Goal: Information Seeking & Learning: Learn about a topic

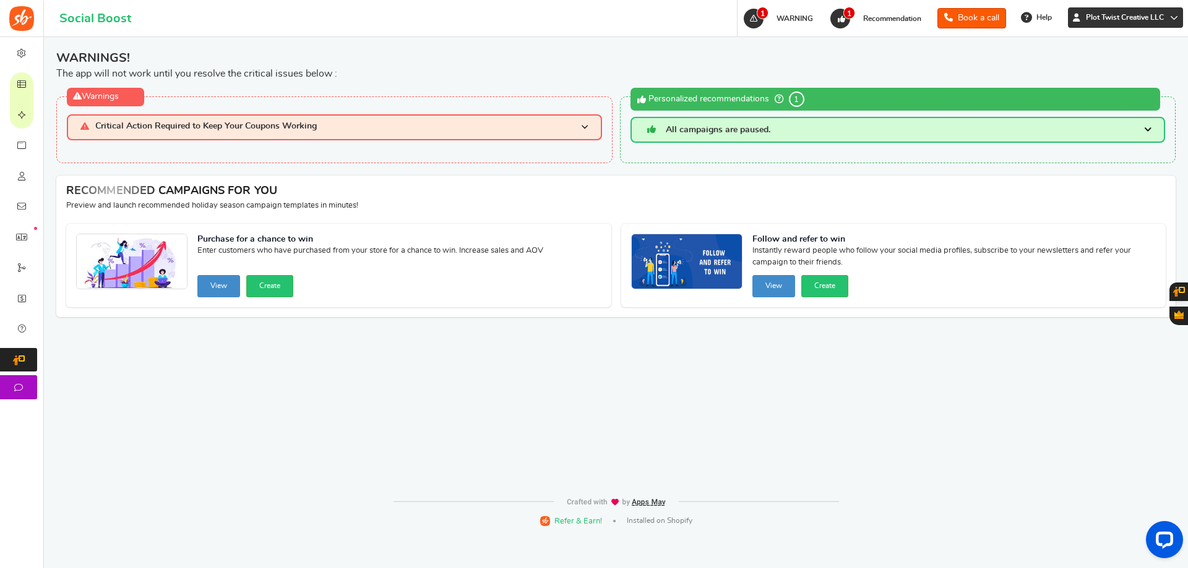
click at [1134, 22] on span "Plot Twist Creative LLC" at bounding box center [1125, 17] width 88 height 11
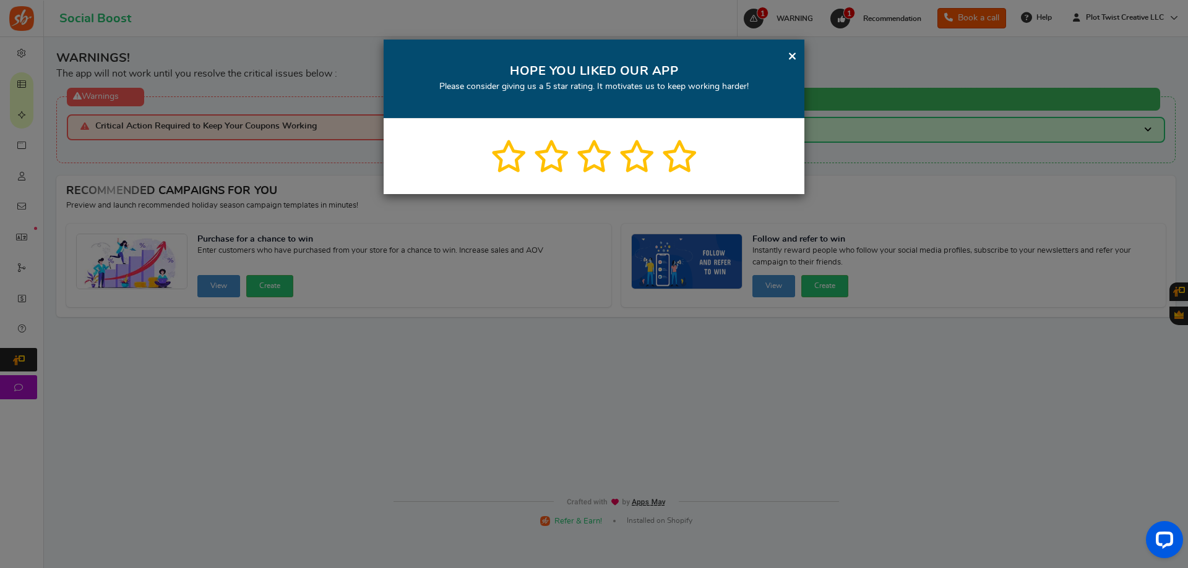
click at [793, 61] on link "×" at bounding box center [791, 55] width 9 height 15
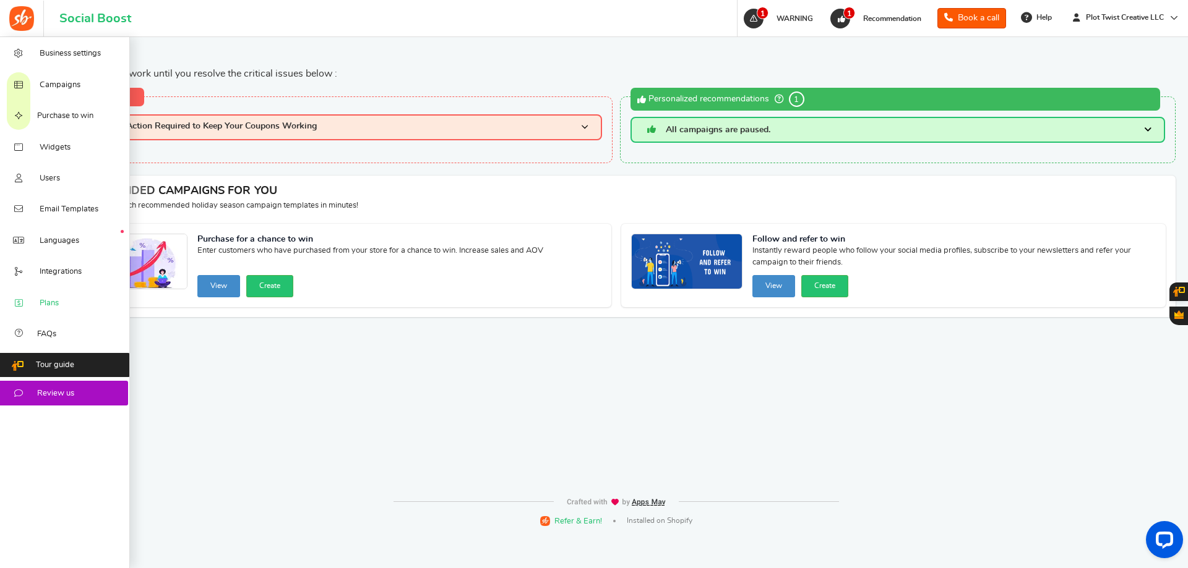
click at [62, 311] on link "Plans" at bounding box center [65, 302] width 130 height 31
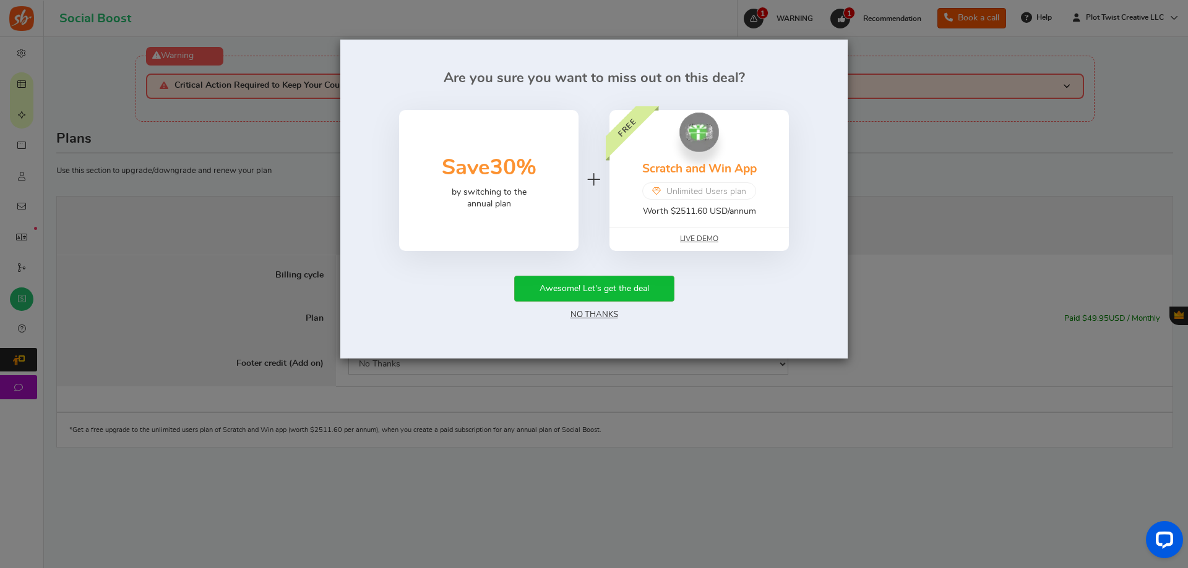
click at [599, 320] on div "Awesome! Let's get the deal No Thanks" at bounding box center [594, 299] width 470 height 46
click at [598, 315] on link "No Thanks" at bounding box center [594, 314] width 48 height 9
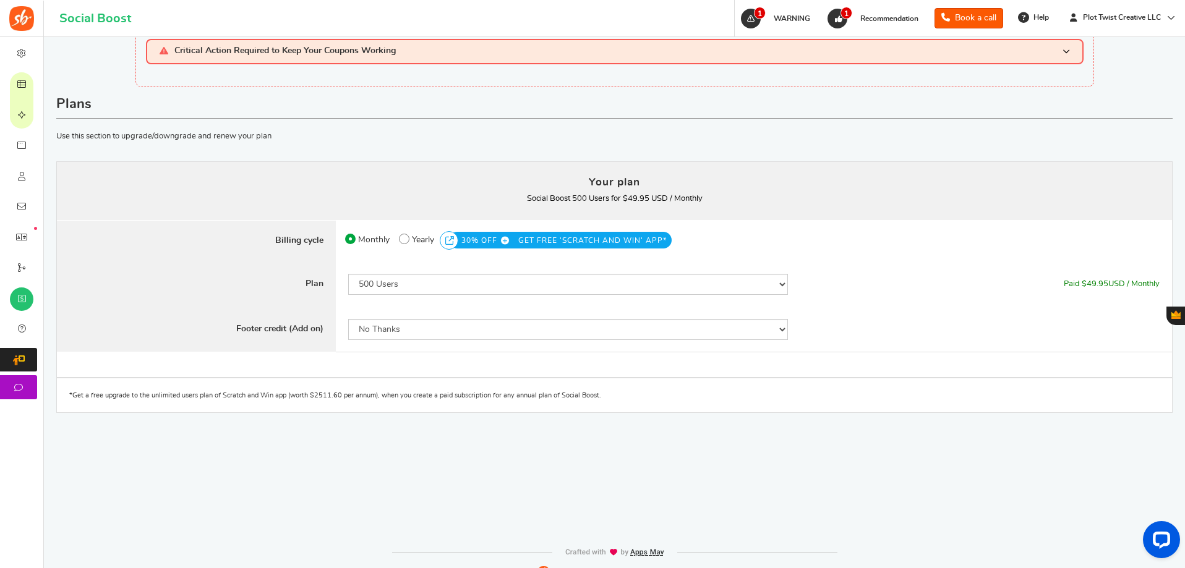
scroll to position [53, 0]
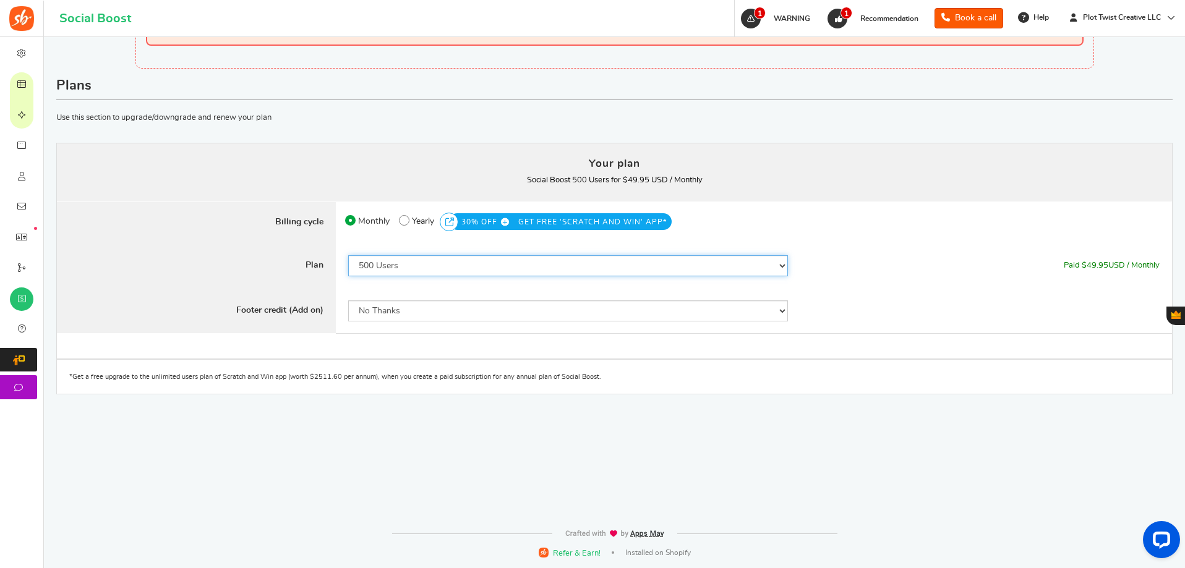
click at [775, 266] on select "50 Users 500 Users 2000 Users 5000 Users 10000 Users 15000 Users 25000 Users En…" at bounding box center [568, 265] width 440 height 21
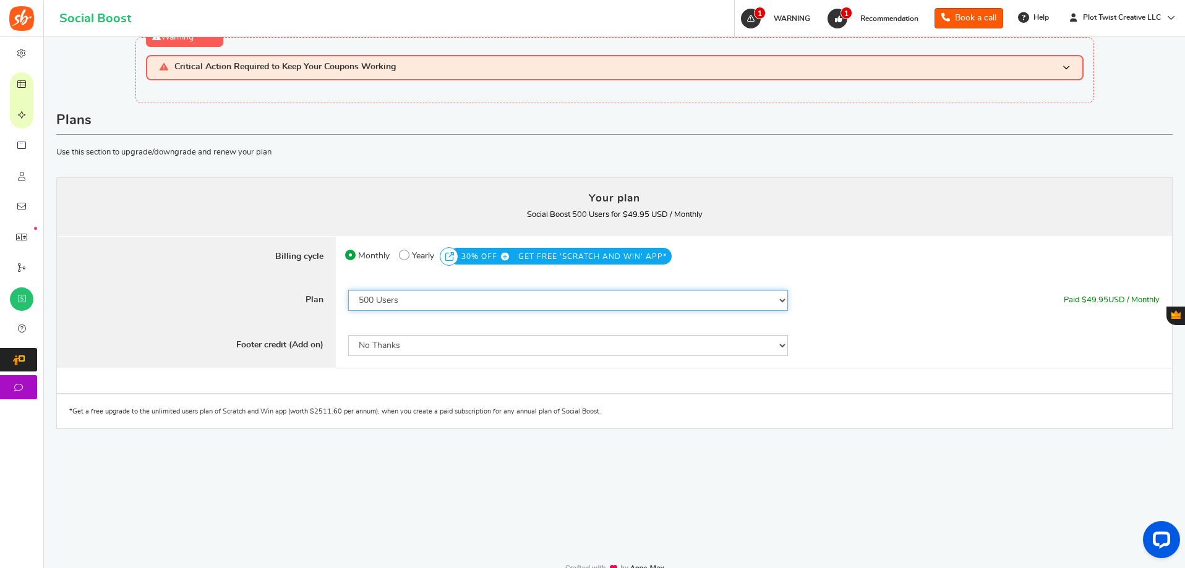
scroll to position [0, 0]
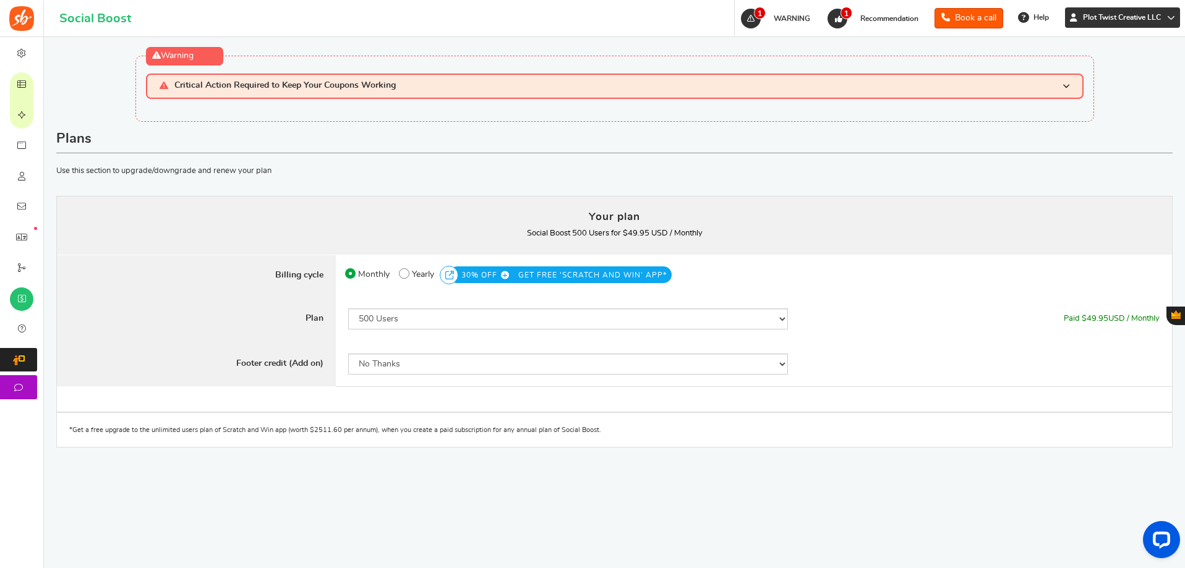
click at [1168, 17] on icon at bounding box center [1171, 18] width 8 height 8
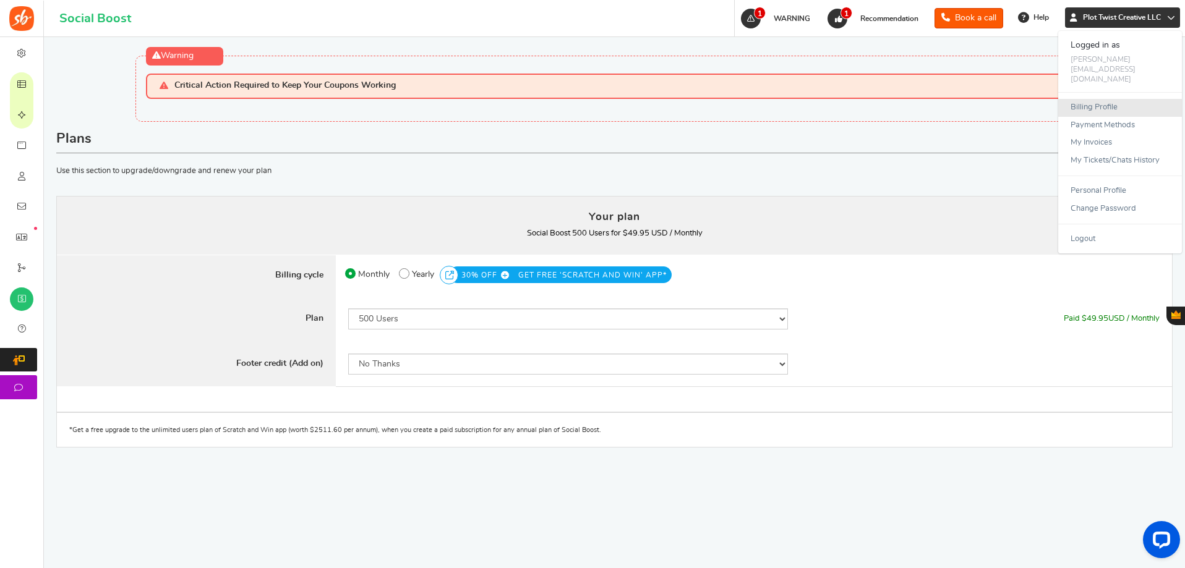
click at [1100, 99] on link "Billing Profile" at bounding box center [1120, 108] width 124 height 18
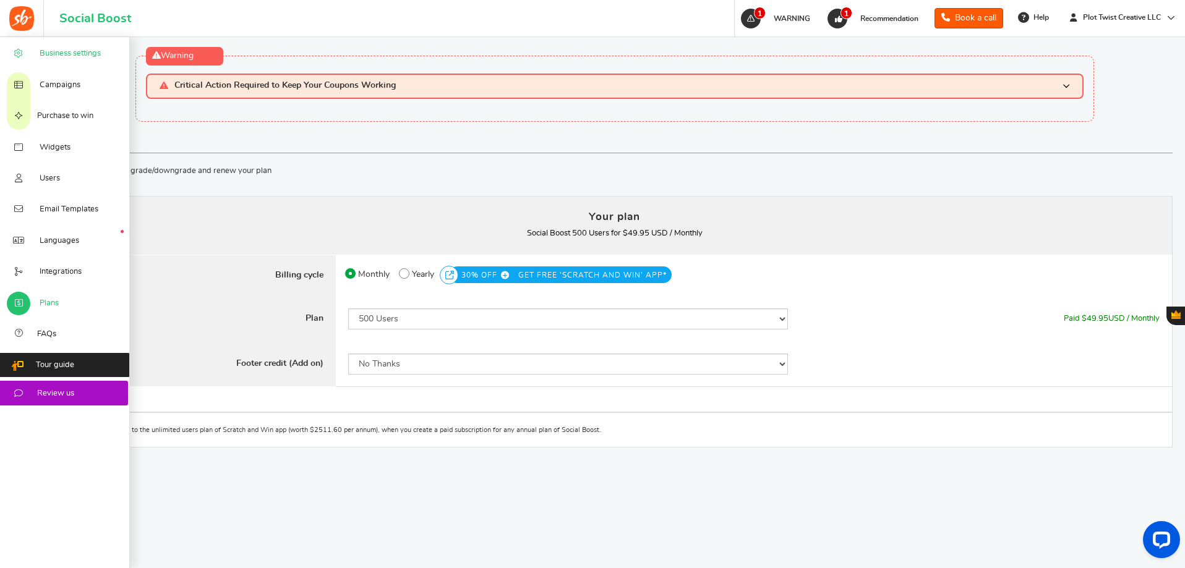
click at [48, 60] on link "Business settings" at bounding box center [65, 53] width 130 height 31
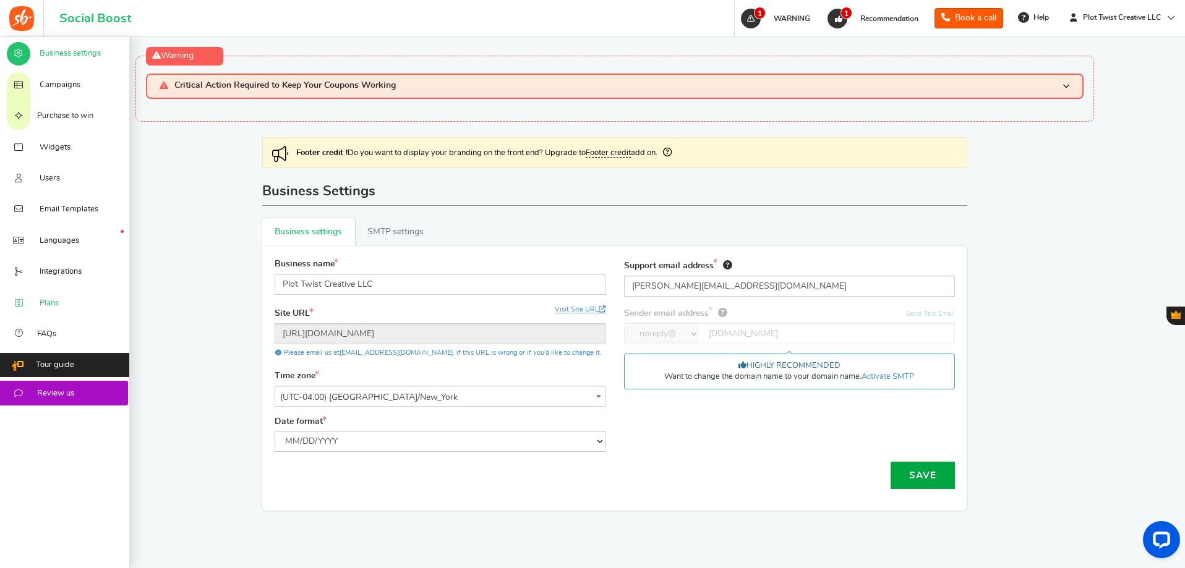
click at [65, 302] on link "Plans" at bounding box center [65, 302] width 130 height 31
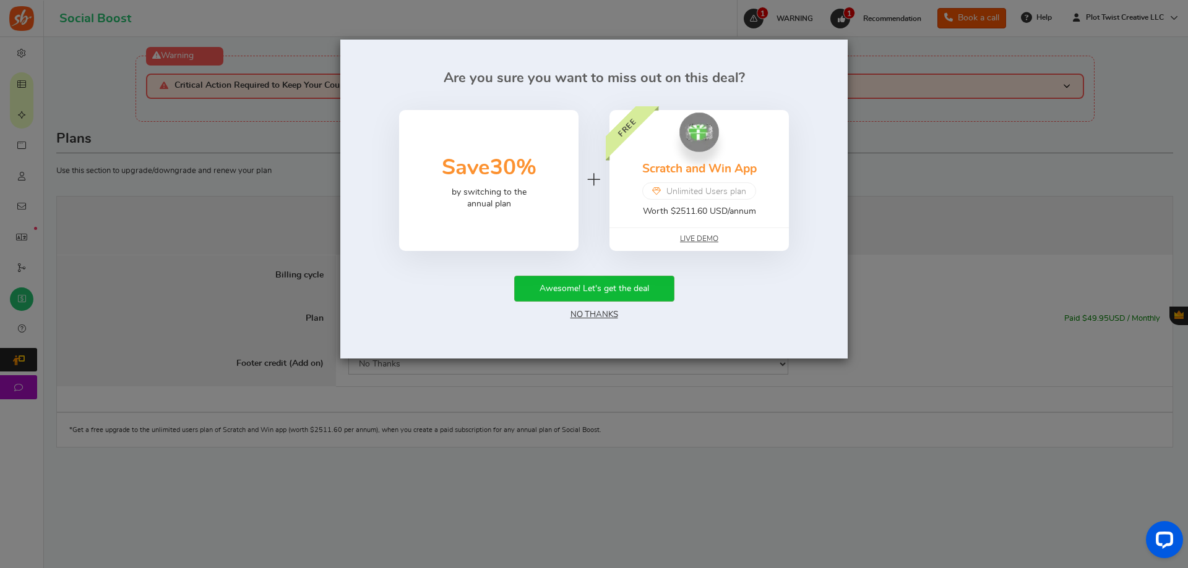
click at [600, 314] on link "No Thanks" at bounding box center [594, 314] width 48 height 9
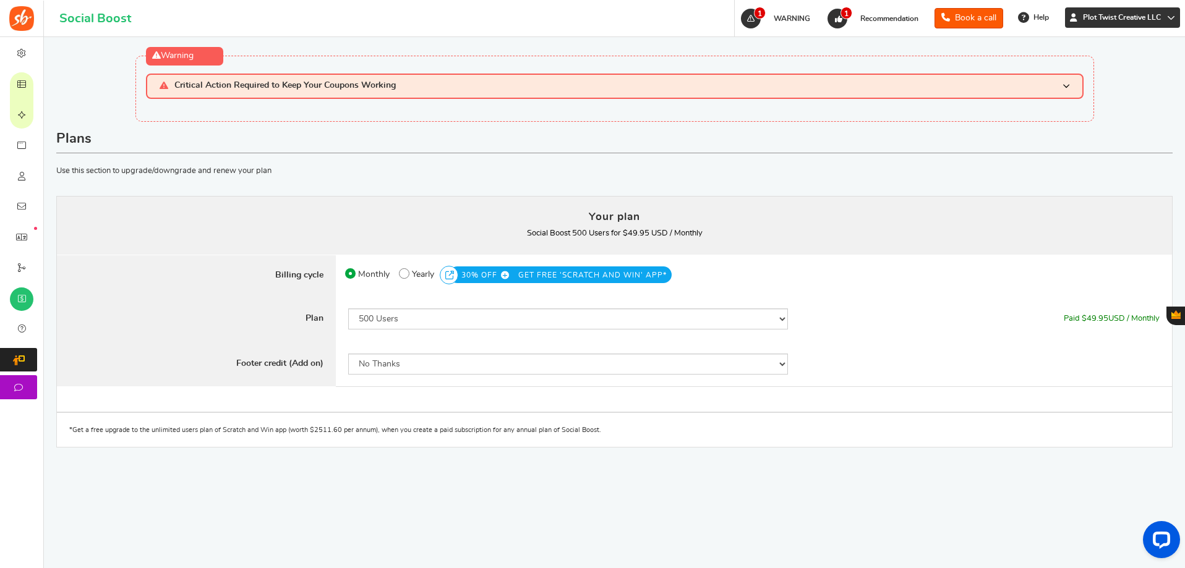
click at [1105, 18] on span "Plot Twist Creative LLC" at bounding box center [1122, 17] width 88 height 11
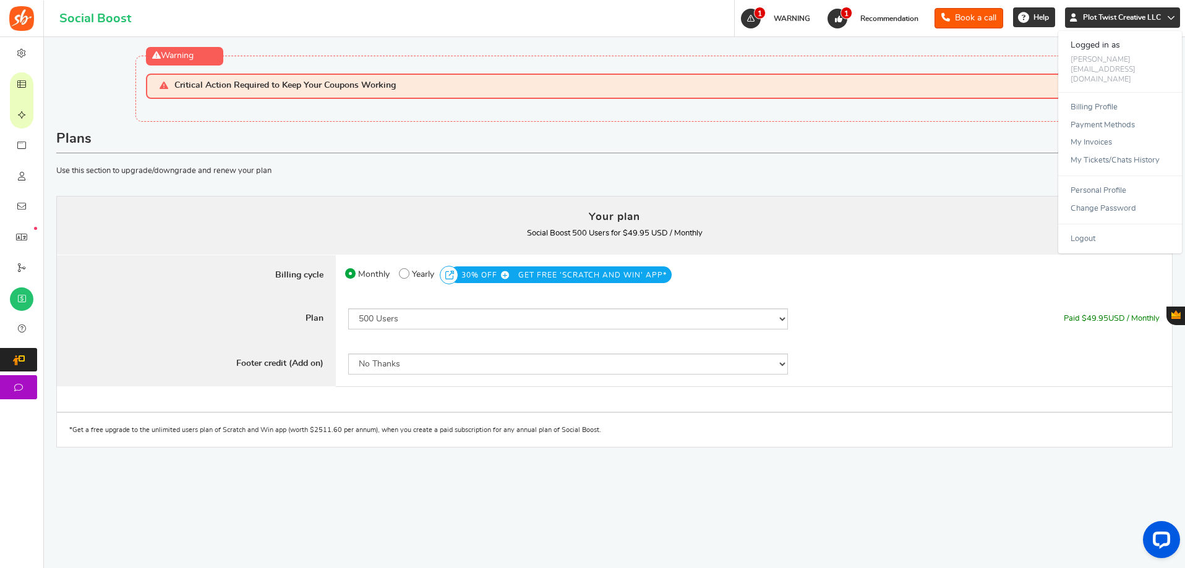
click at [1029, 23] on link "Help" at bounding box center [1034, 17] width 42 height 20
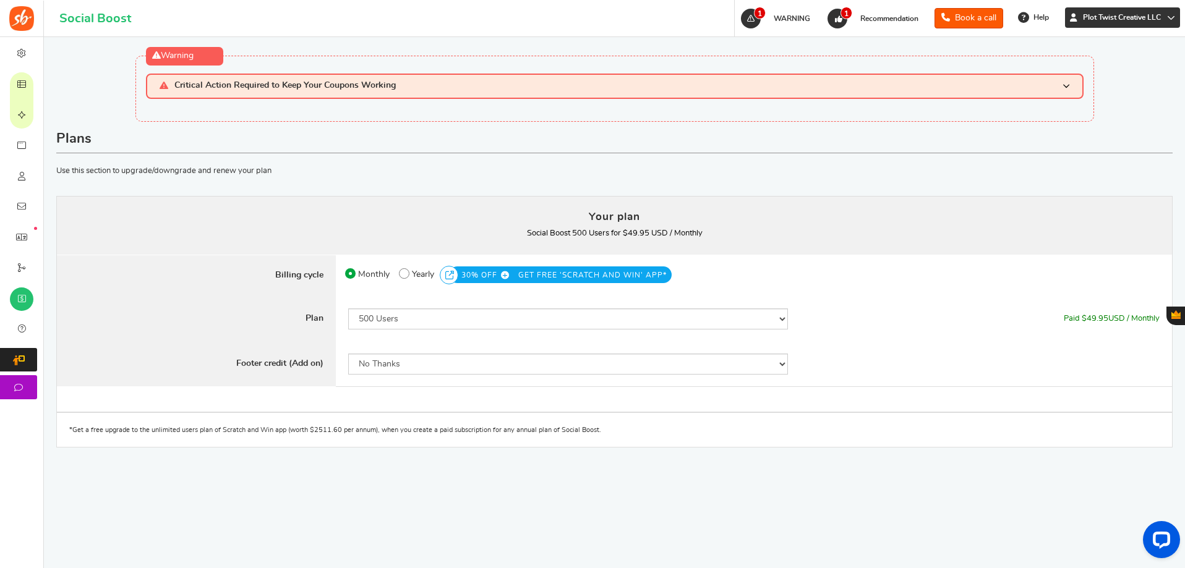
click at [1132, 22] on span "Plot Twist Creative LLC" at bounding box center [1122, 17] width 88 height 11
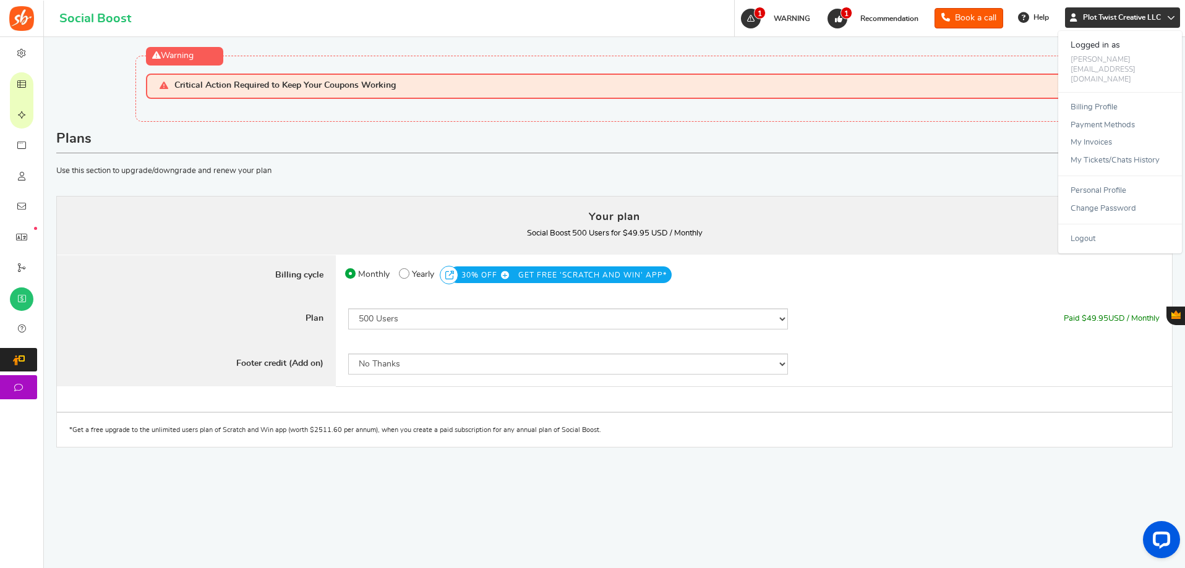
click at [27, 24] on img at bounding box center [21, 18] width 25 height 25
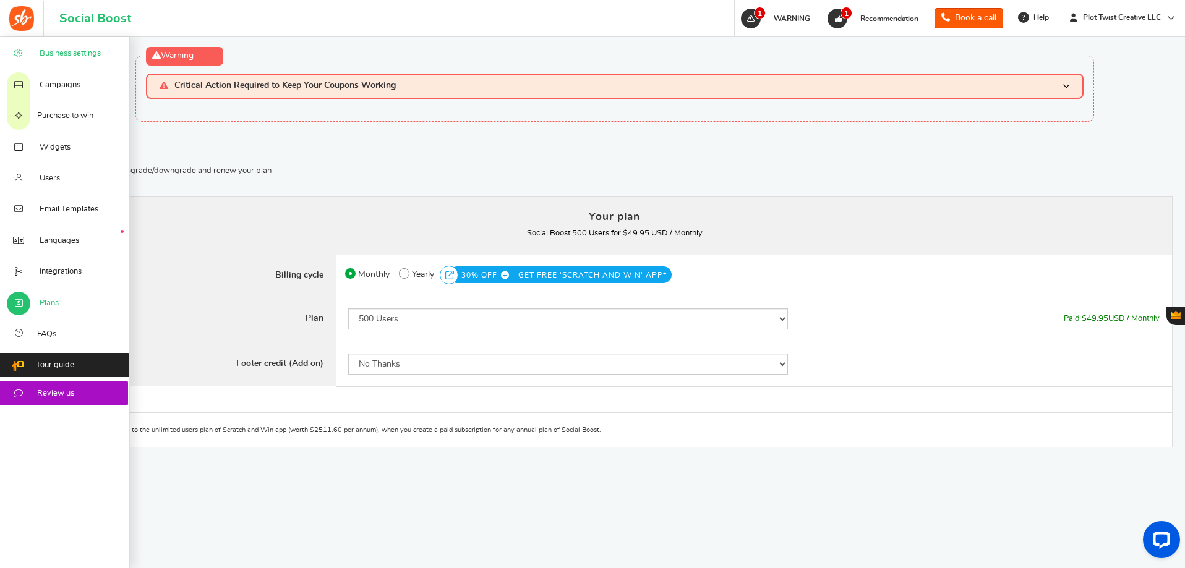
click at [41, 54] on span "Business settings" at bounding box center [70, 53] width 61 height 11
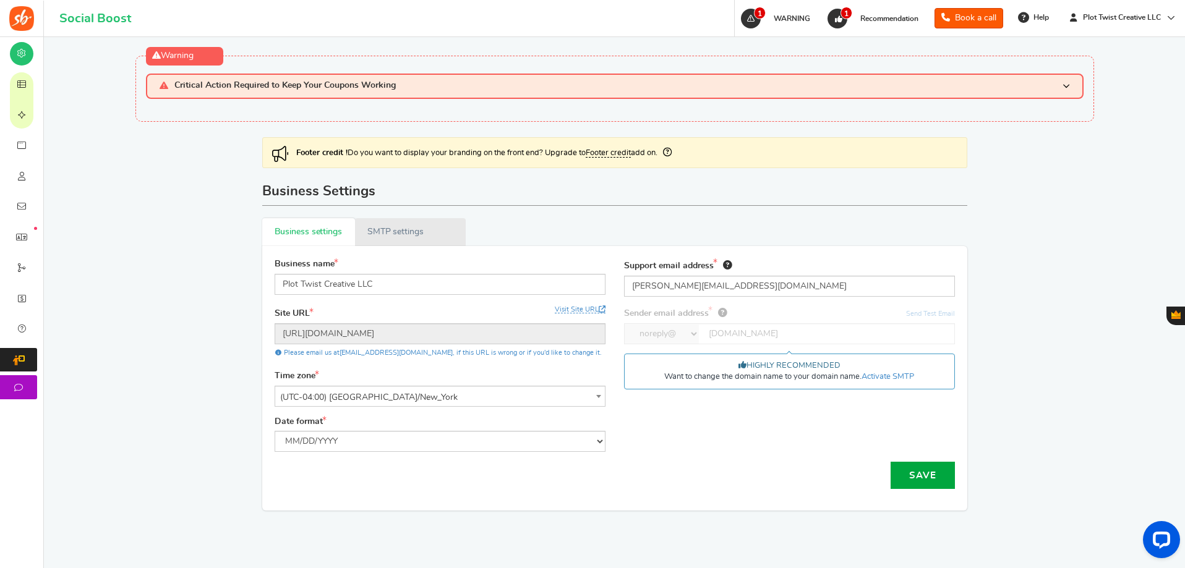
click at [408, 231] on link "Active SMTP settings" at bounding box center [410, 232] width 111 height 28
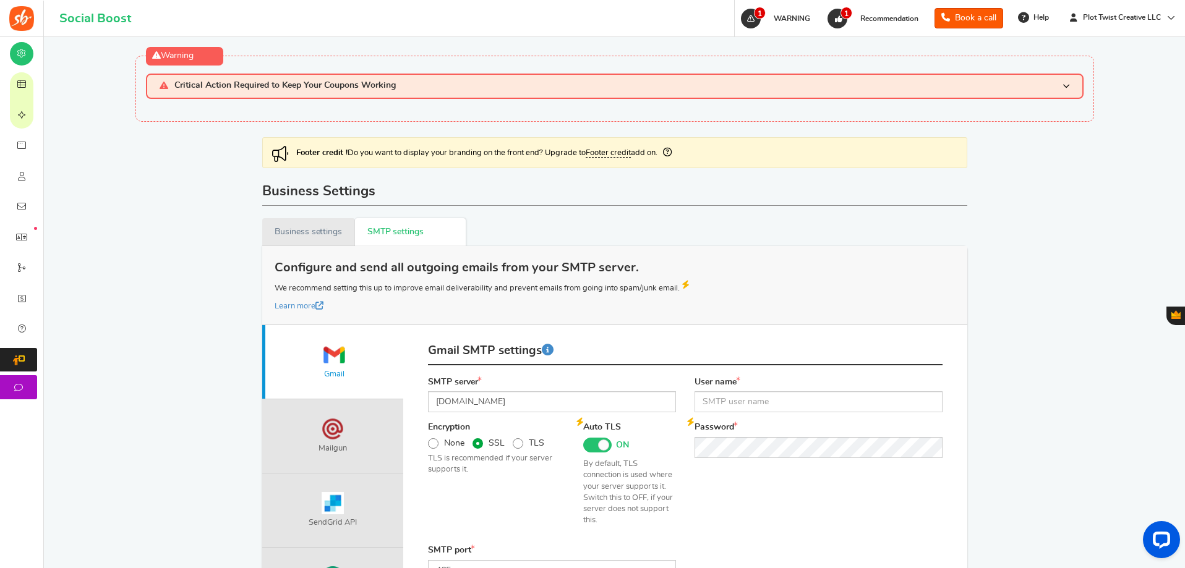
click at [298, 225] on link "Business settings" at bounding box center [308, 232] width 93 height 28
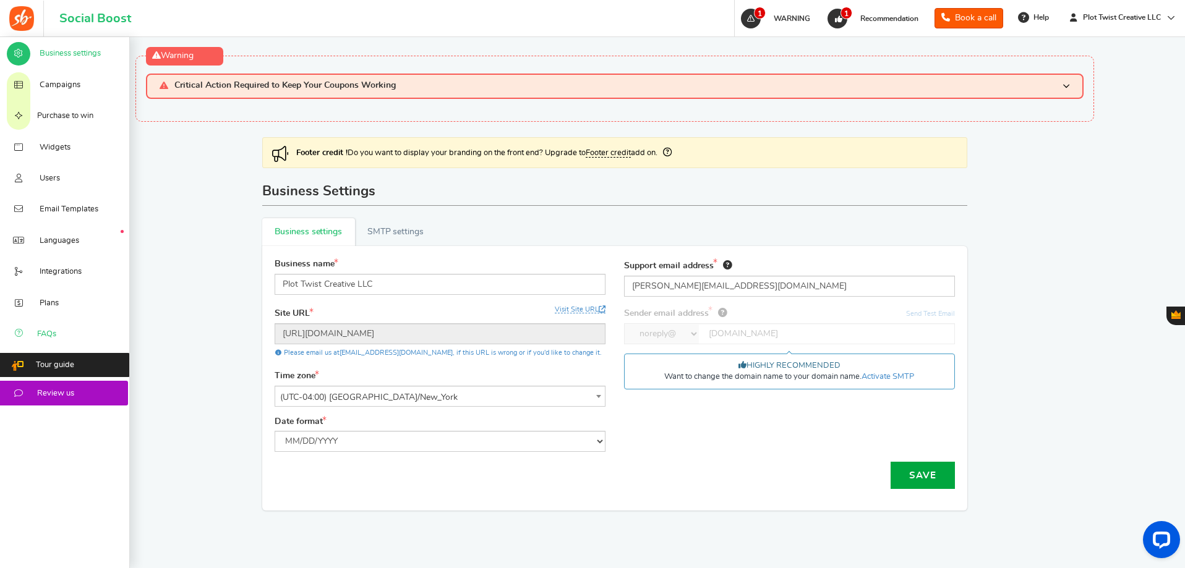
click at [40, 335] on span "FAQs" at bounding box center [46, 334] width 19 height 11
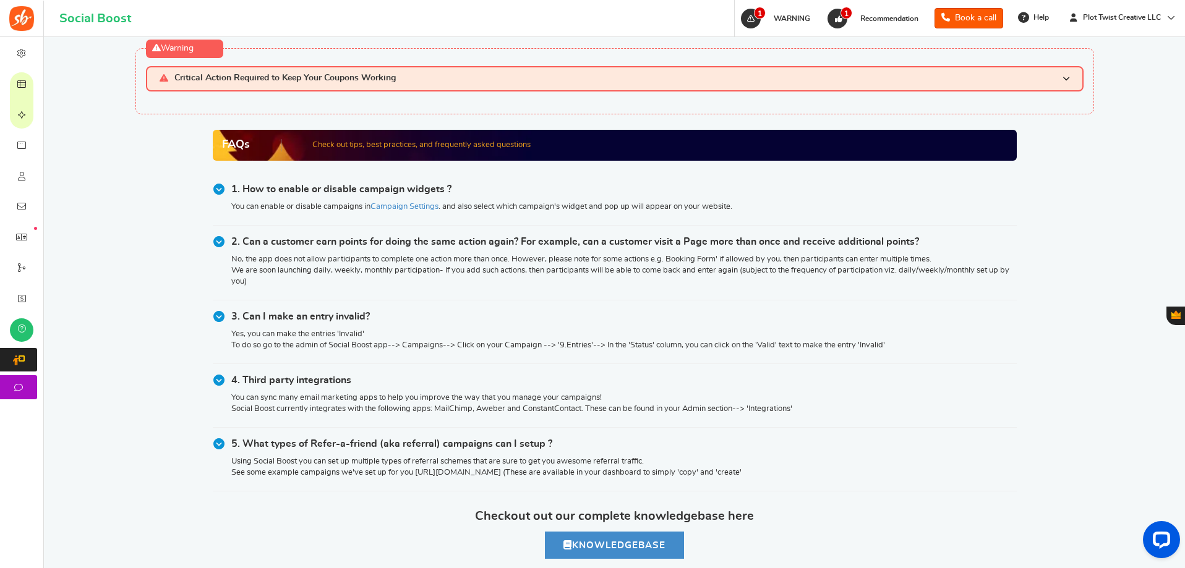
scroll to position [5, 0]
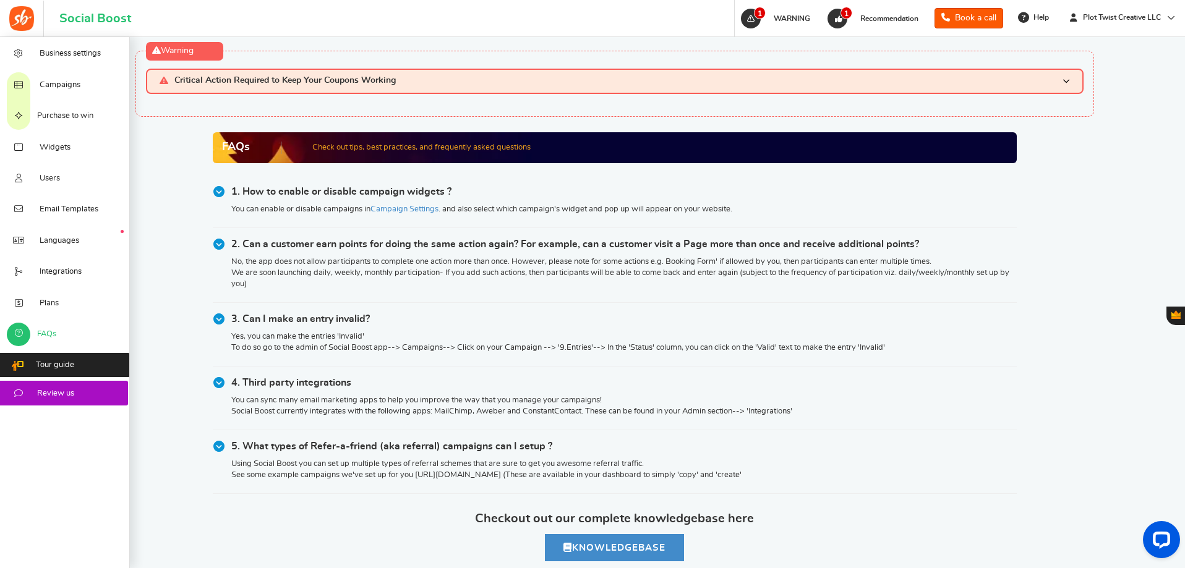
click at [56, 336] on span "FAQs" at bounding box center [46, 334] width 19 height 11
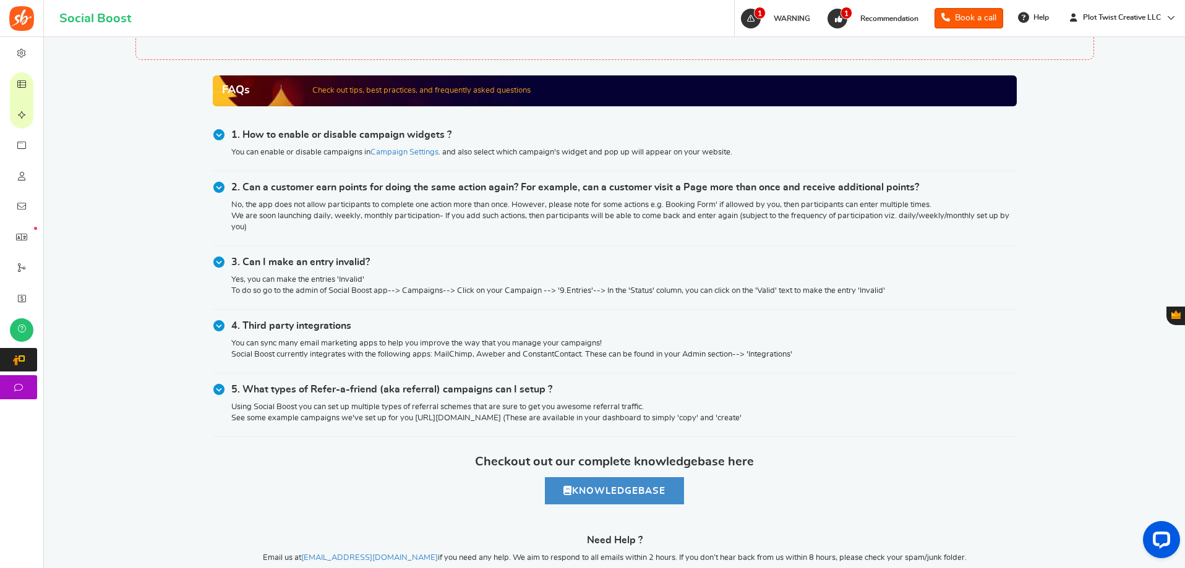
scroll to position [129, 0]
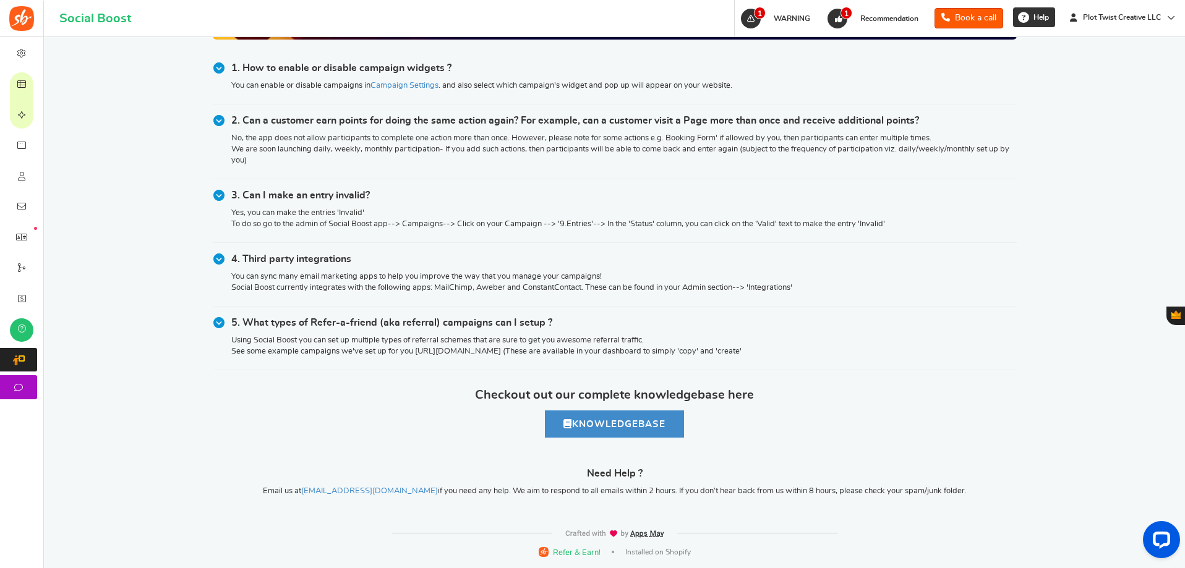
click at [1031, 15] on span "Help" at bounding box center [1039, 17] width 19 height 11
